Goal: Browse casually

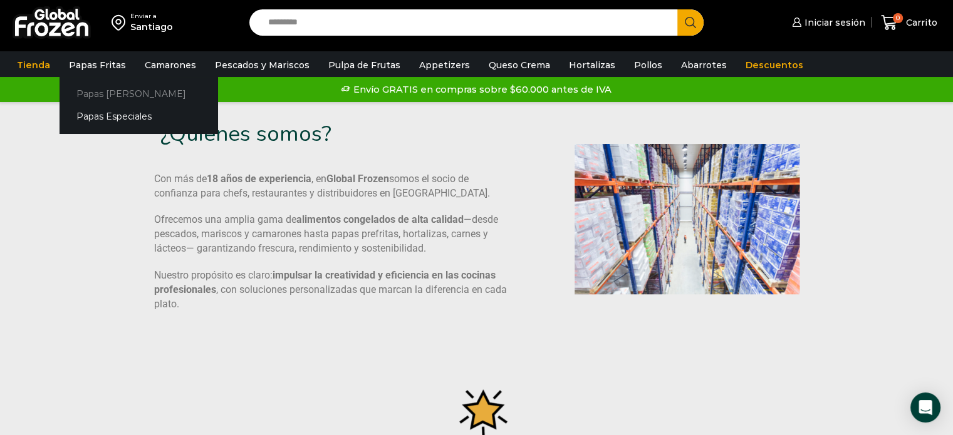
click at [106, 97] on link "Papas [PERSON_NAME]" at bounding box center [139, 93] width 158 height 23
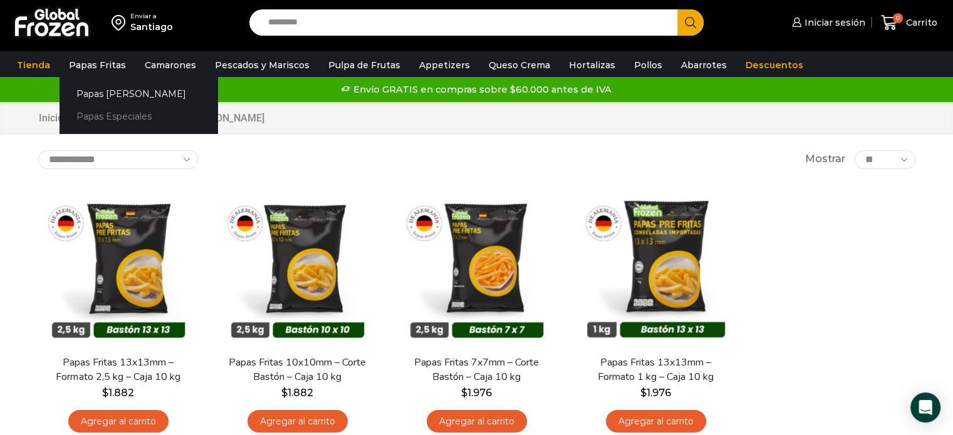
click at [102, 117] on link "Papas Especiales" at bounding box center [139, 116] width 158 height 23
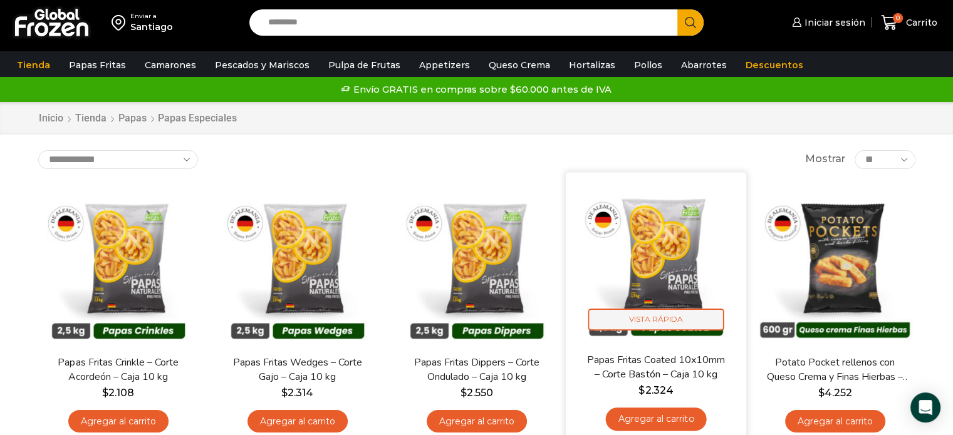
click at [666, 318] on span "Vista Rápida" at bounding box center [656, 320] width 136 height 22
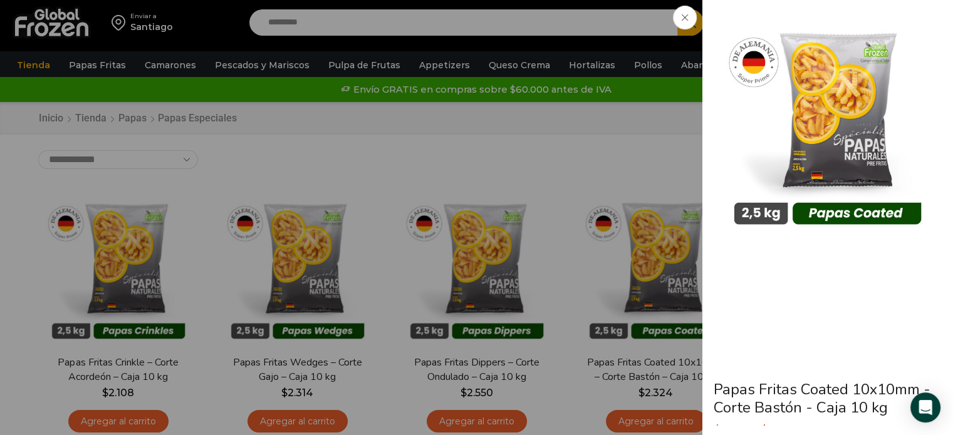
click at [579, 0] on div "Papas Fritas Coated 10x10mm - Corte Bastón - Caja 10 kg $ 2.470 Original price …" at bounding box center [476, 0] width 953 height 0
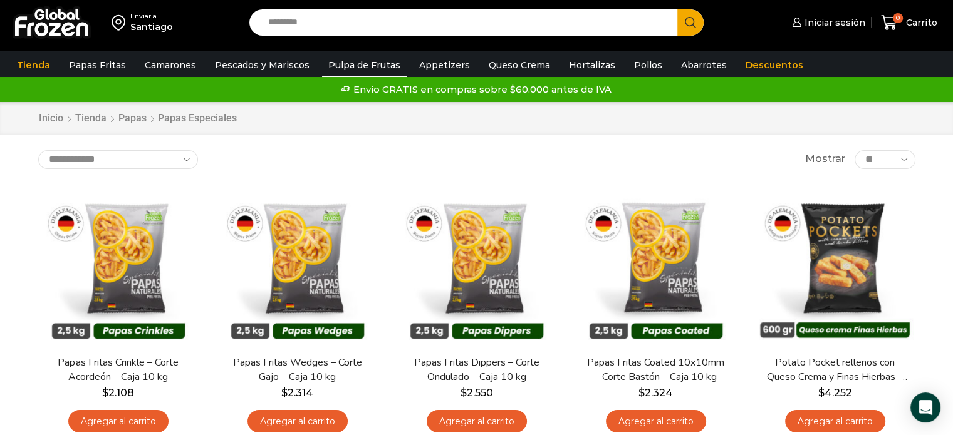
click at [361, 63] on link "Pulpa de Frutas" at bounding box center [364, 65] width 85 height 24
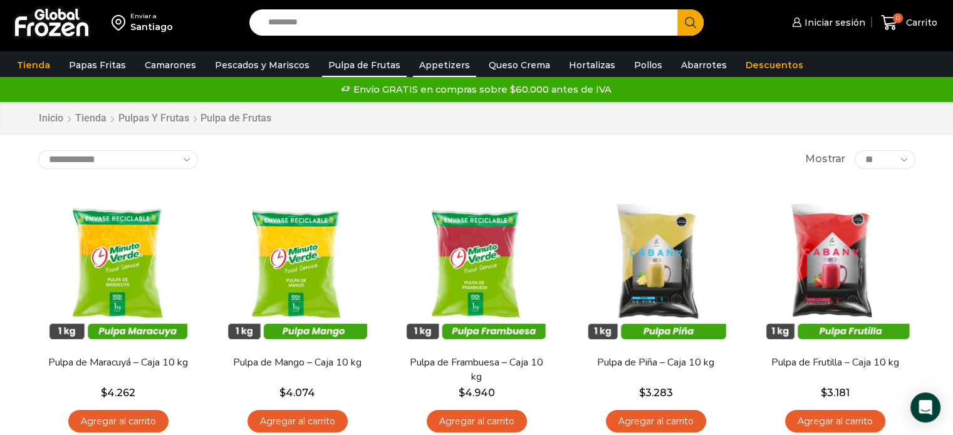
click at [426, 65] on link "Appetizers" at bounding box center [444, 65] width 63 height 24
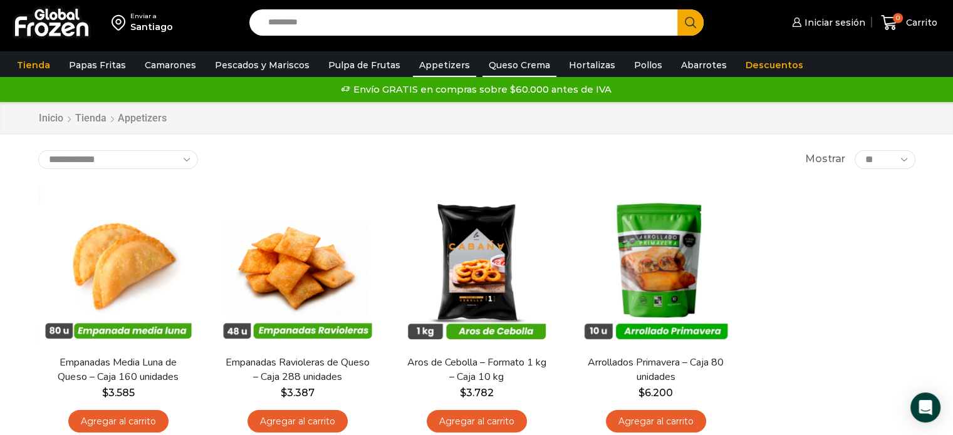
click at [508, 67] on link "Queso Crema" at bounding box center [519, 65] width 74 height 24
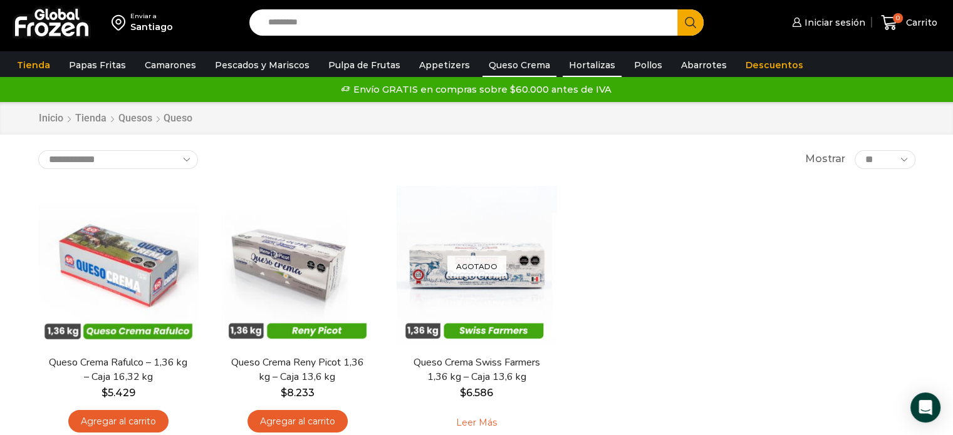
click at [569, 66] on link "Hortalizas" at bounding box center [591, 65] width 59 height 24
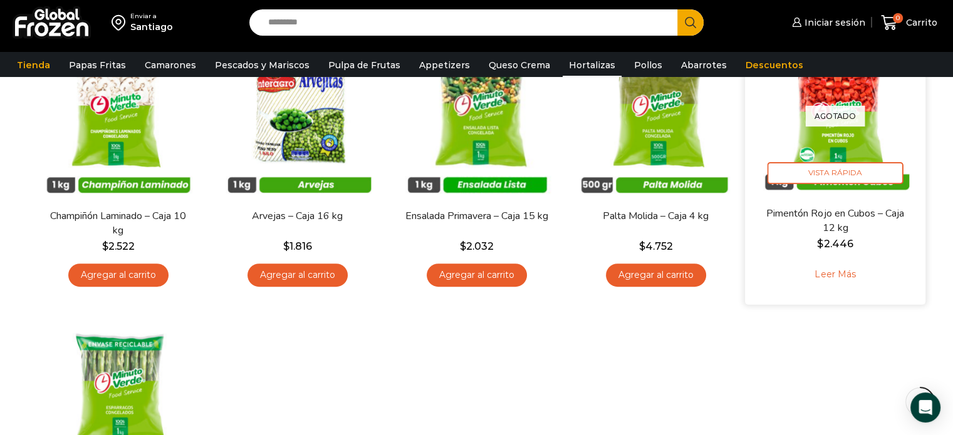
scroll to position [501, 0]
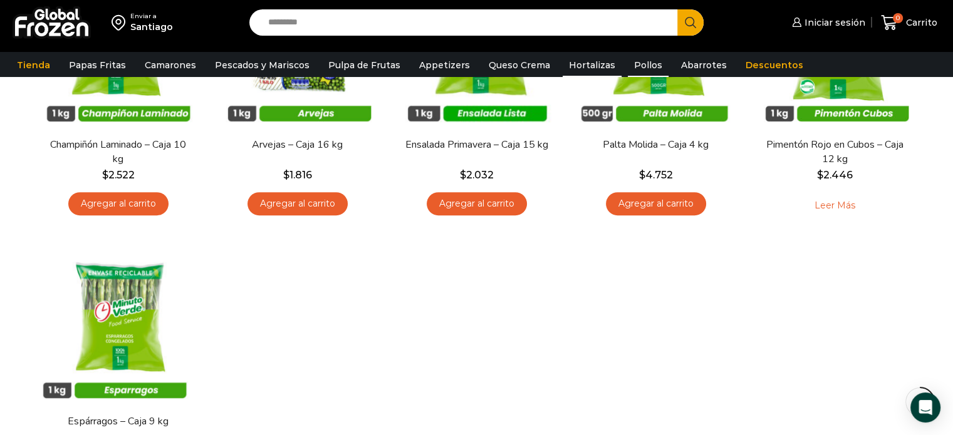
click at [632, 63] on link "Pollos" at bounding box center [648, 65] width 41 height 24
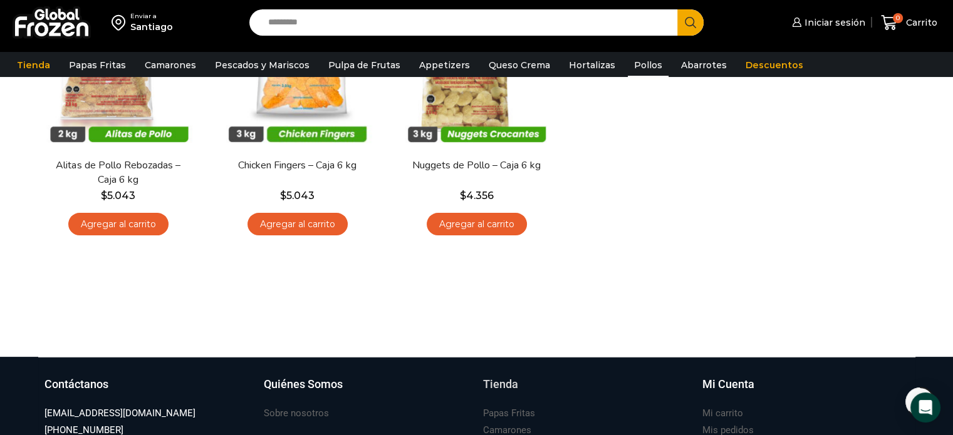
scroll to position [63, 0]
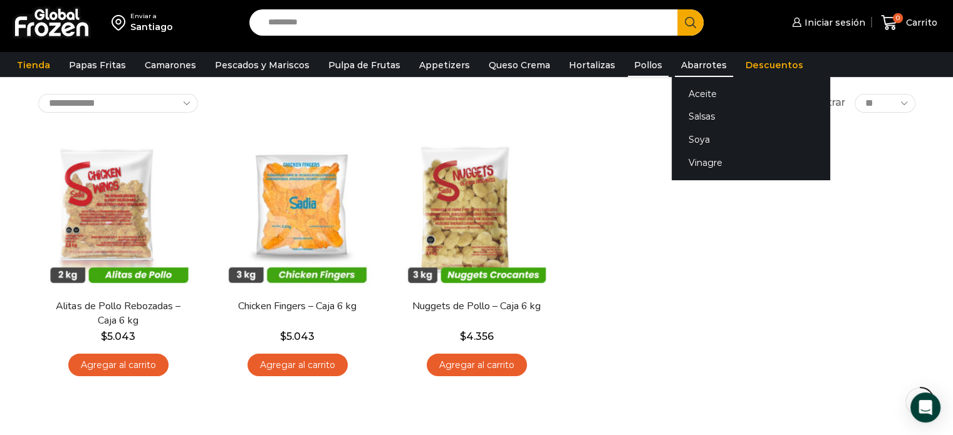
click at [690, 61] on link "Abarrotes" at bounding box center [704, 65] width 58 height 24
